Goal: Check status: Check status

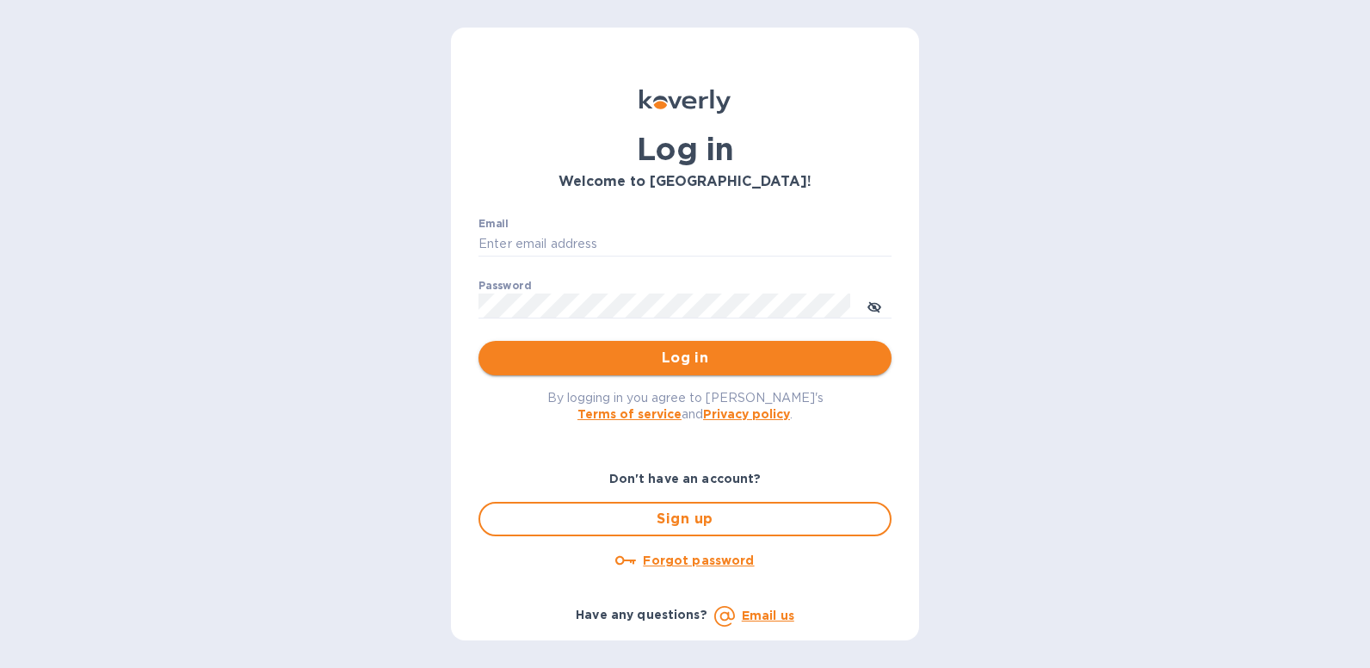
type input "[EMAIL_ADDRESS][DOMAIN_NAME]"
click at [767, 355] on span "Log in" at bounding box center [684, 358] width 385 height 21
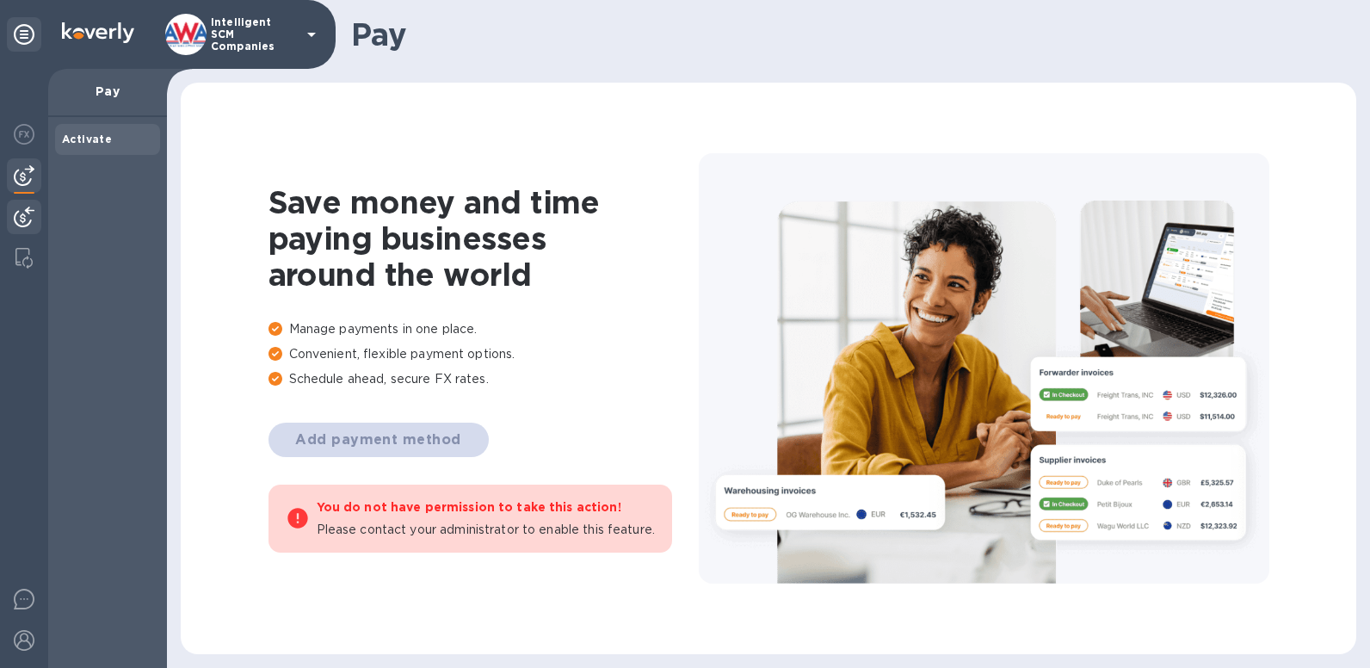
click at [34, 212] on img at bounding box center [24, 216] width 21 height 21
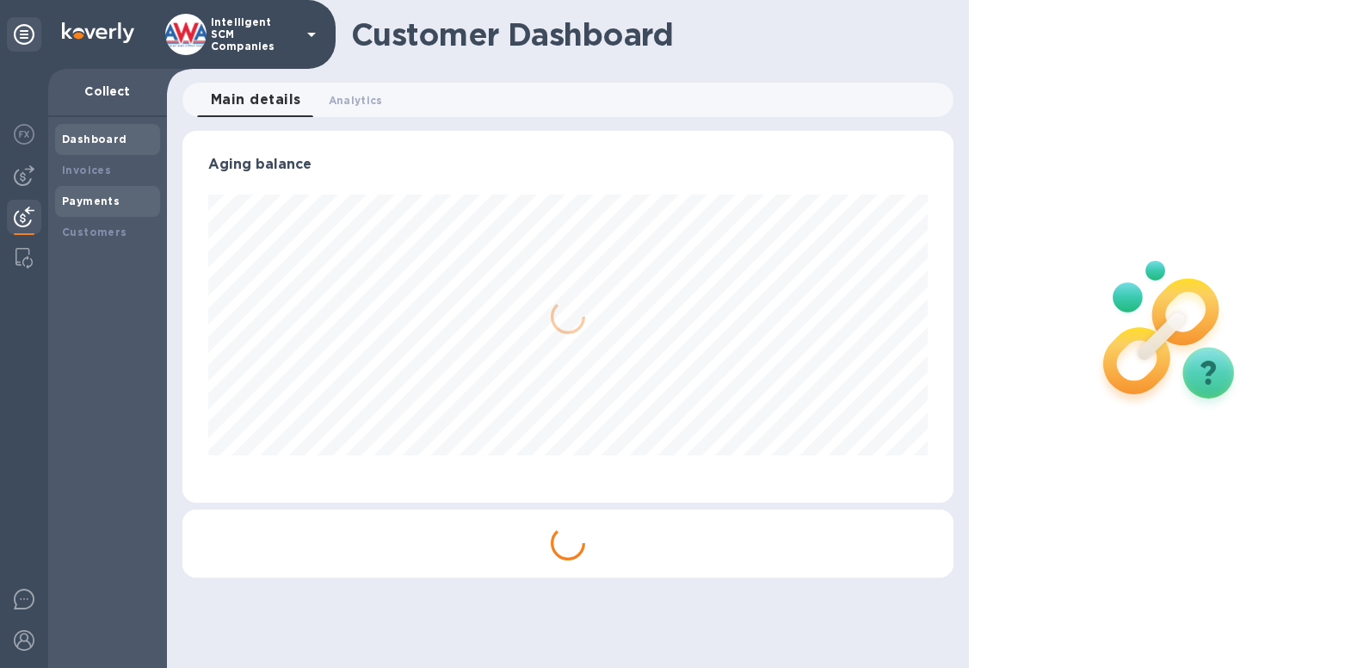
scroll to position [372, 771]
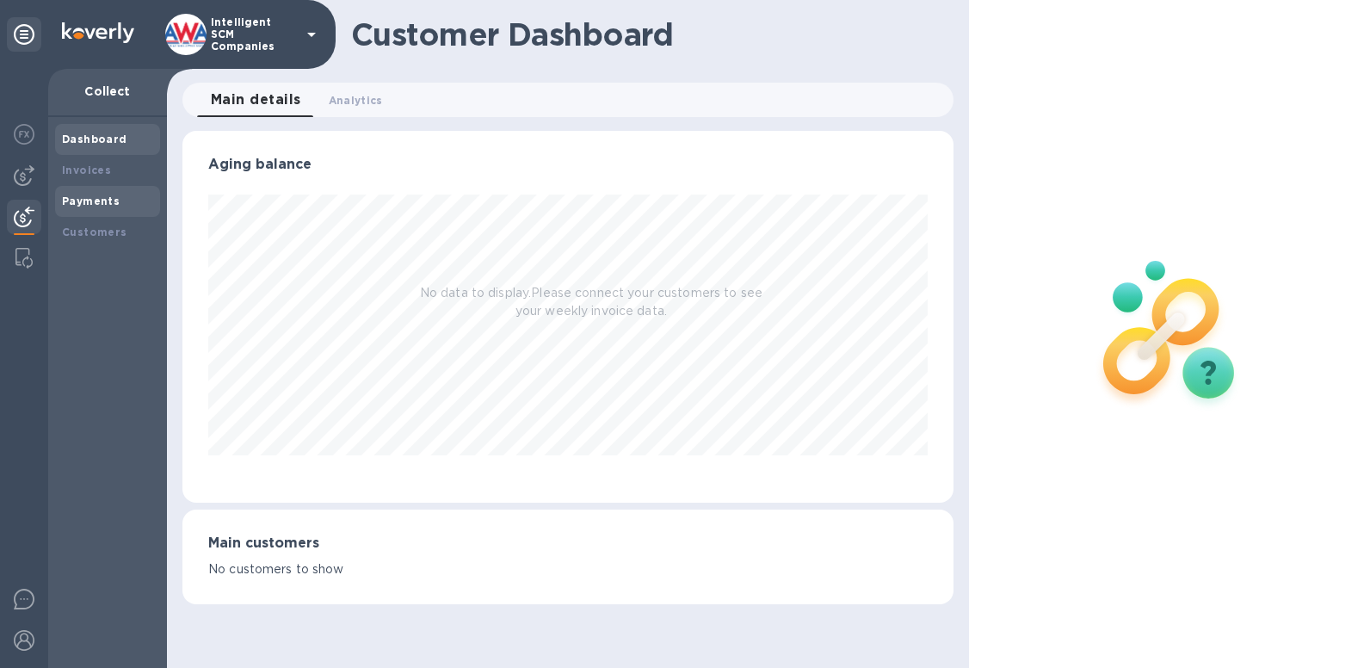
click at [84, 202] on b "Payments" at bounding box center [91, 200] width 58 height 13
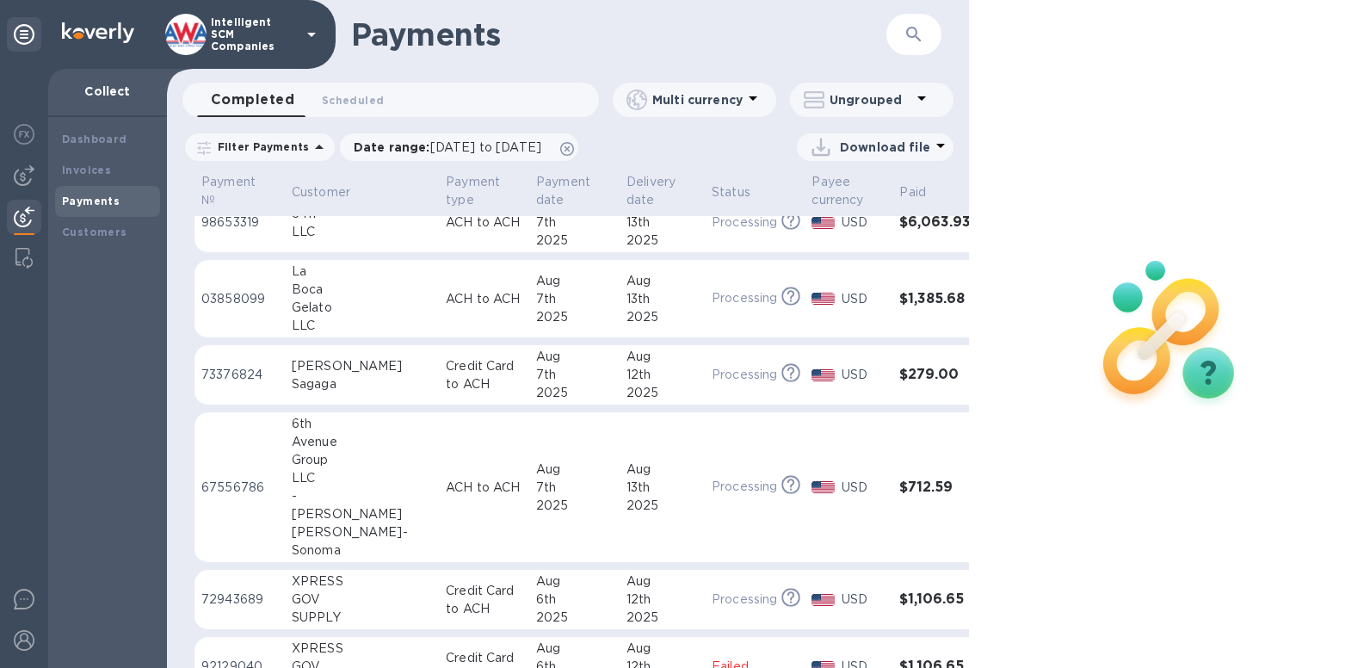
scroll to position [286, 0]
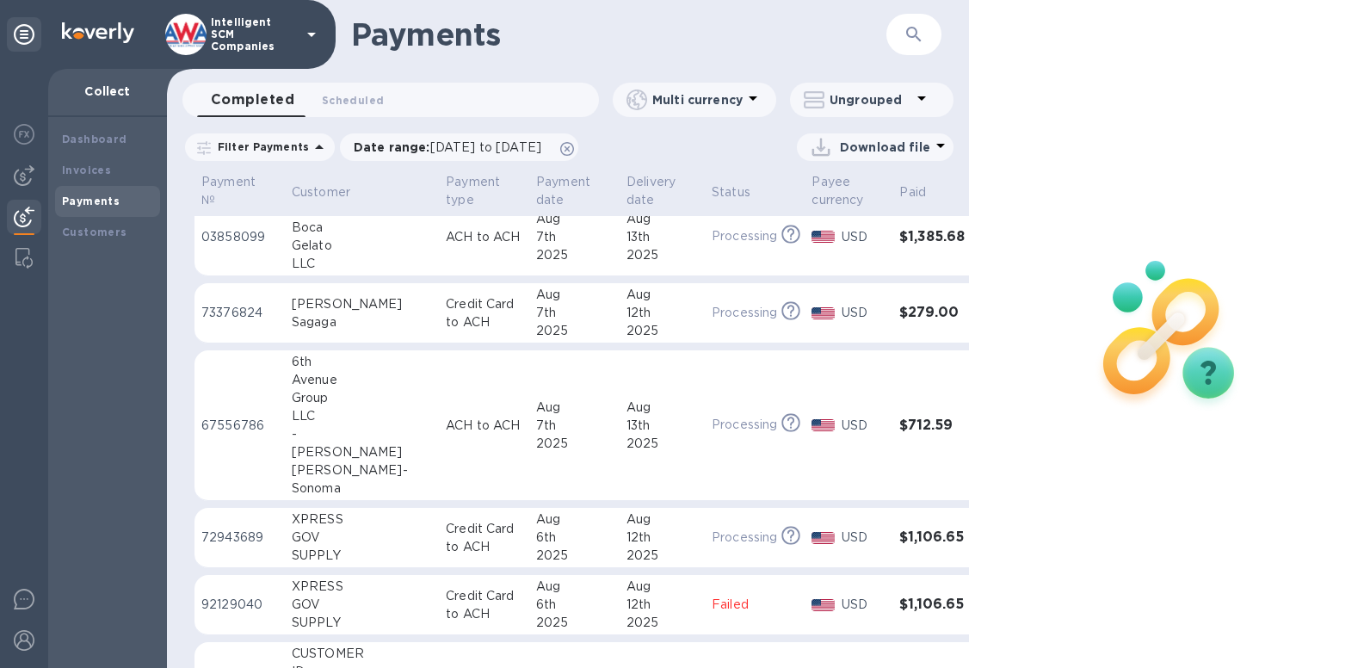
click at [899, 533] on h3 "$1,106.65" at bounding box center [934, 537] width 71 height 16
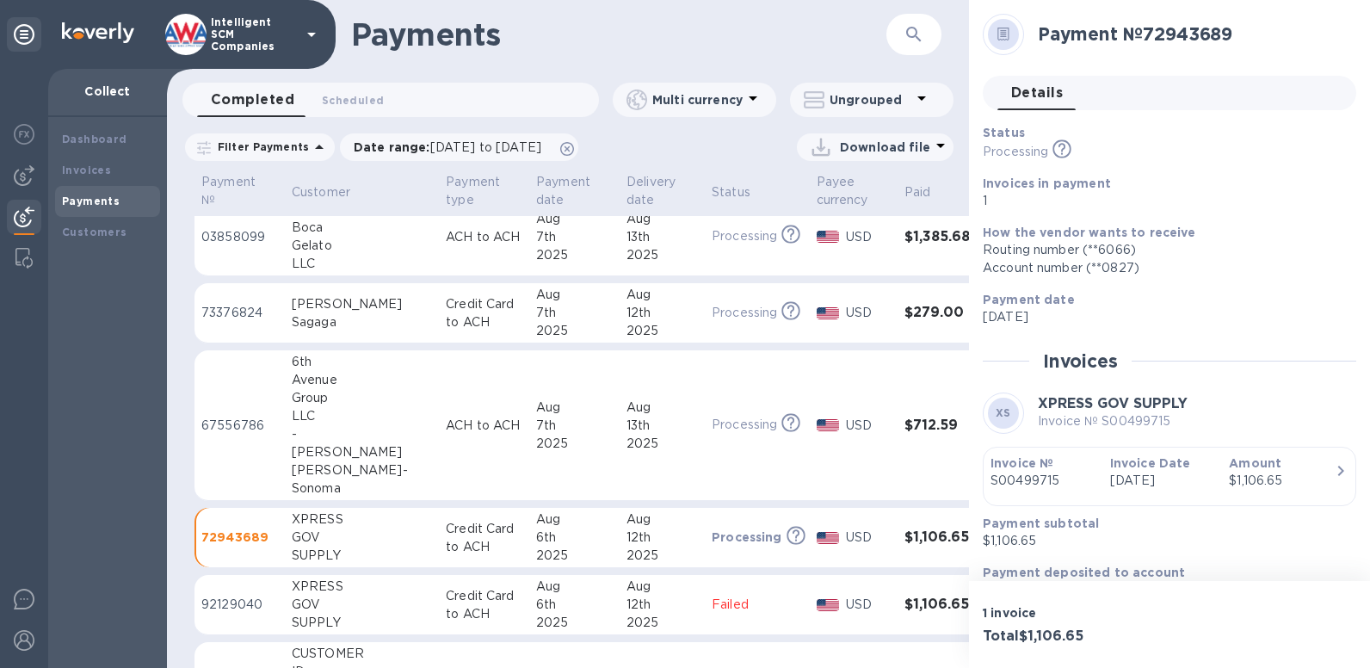
click at [1313, 323] on p "[DATE]" at bounding box center [1162, 317] width 360 height 18
click at [904, 421] on h3 "$712.59" at bounding box center [939, 425] width 71 height 16
